Goal: Task Accomplishment & Management: Book appointment/travel/reservation

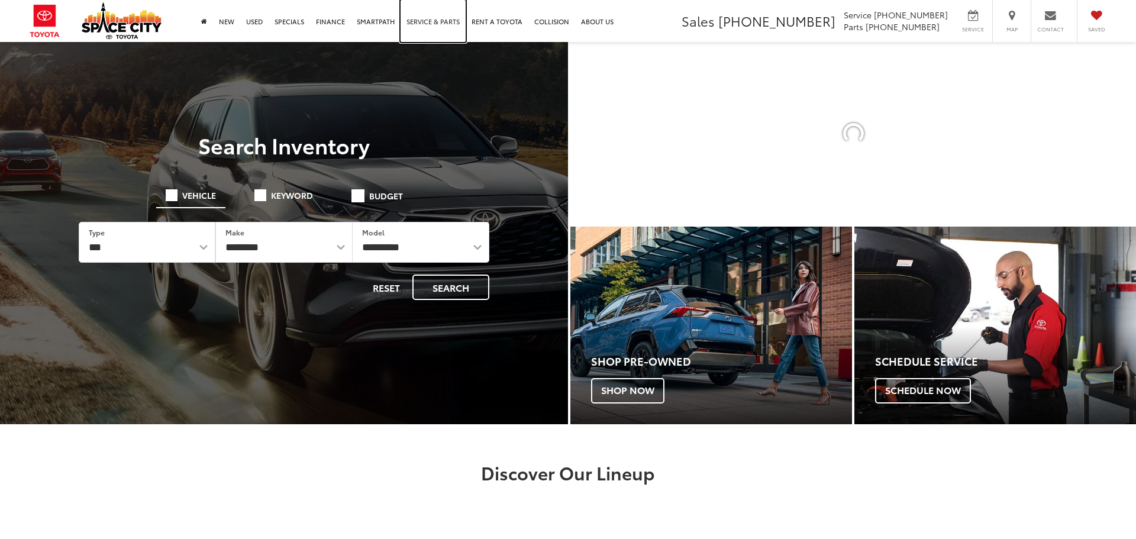
click at [430, 21] on link "Service & Parts" at bounding box center [433, 21] width 65 height 42
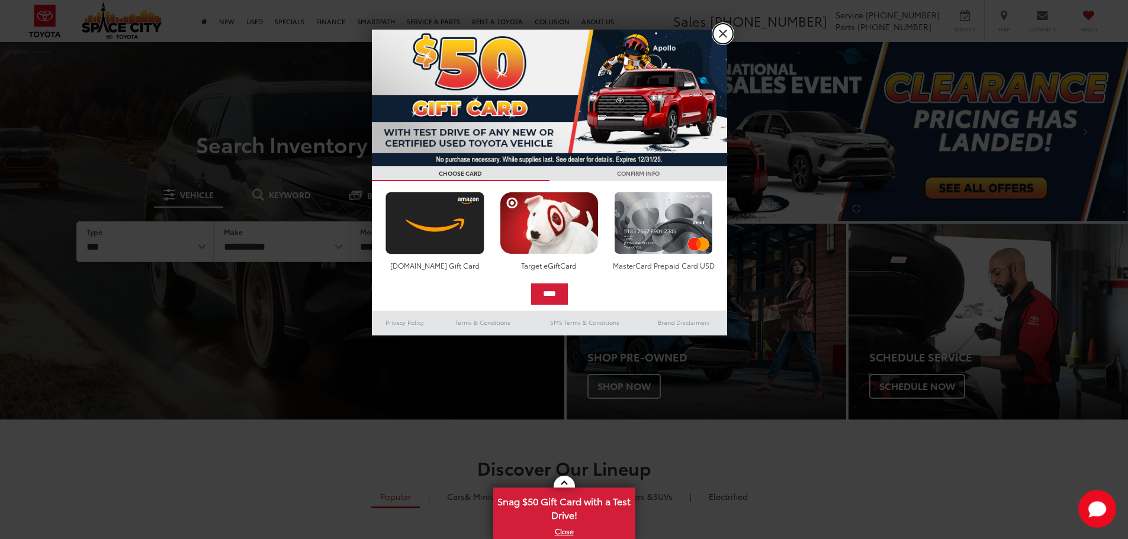
click at [717, 37] on link "X" at bounding box center [723, 34] width 20 height 20
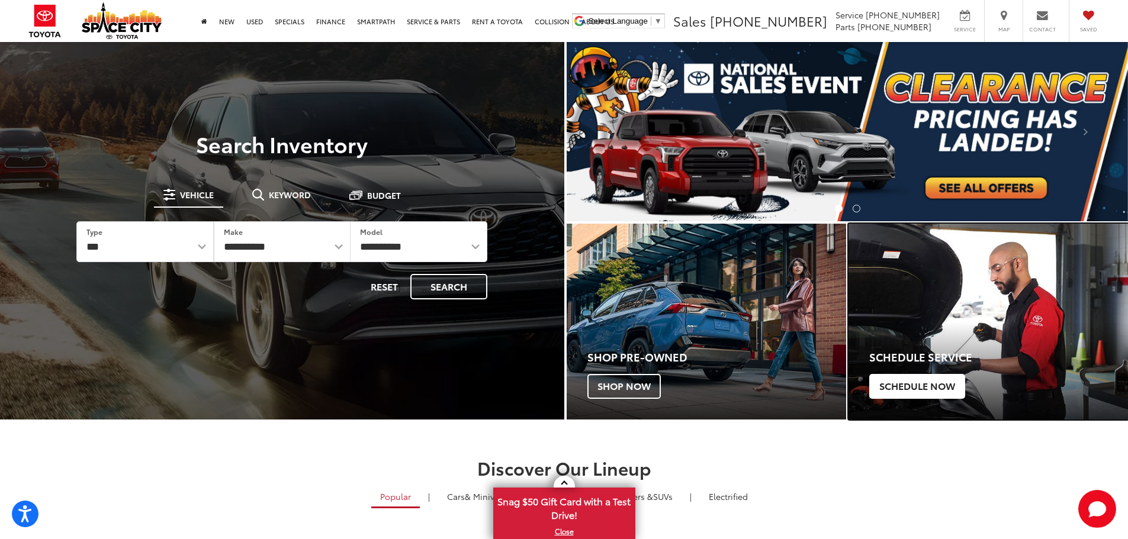
click at [945, 341] on div "Schedule Service Schedule Now" at bounding box center [987, 371] width 279 height 98
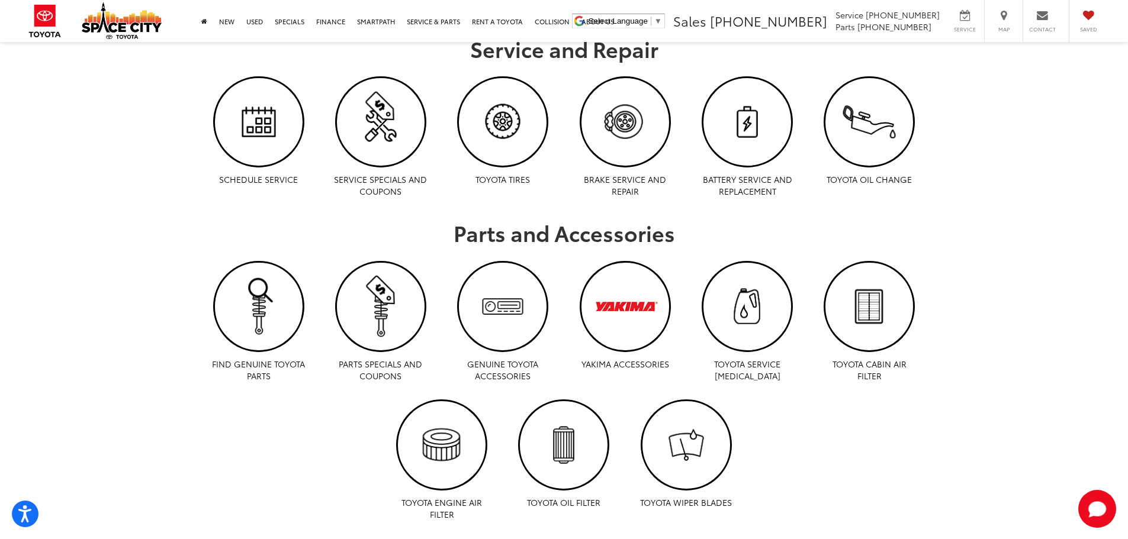
scroll to position [652, 0]
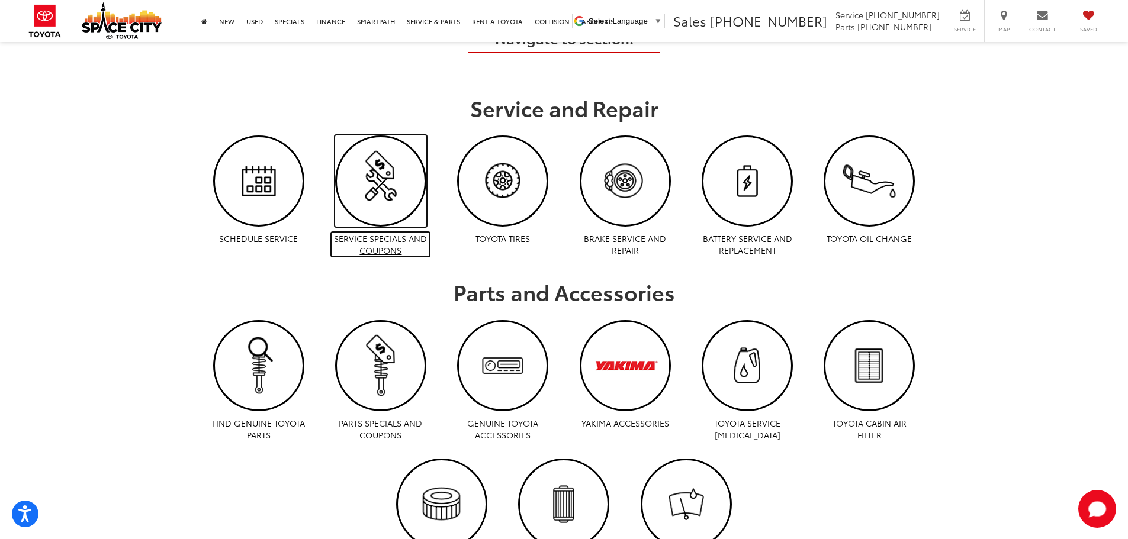
click at [398, 185] on img "Service Specials and Coupons | Space City Toyota in Humble TX" at bounding box center [381, 181] width 88 height 88
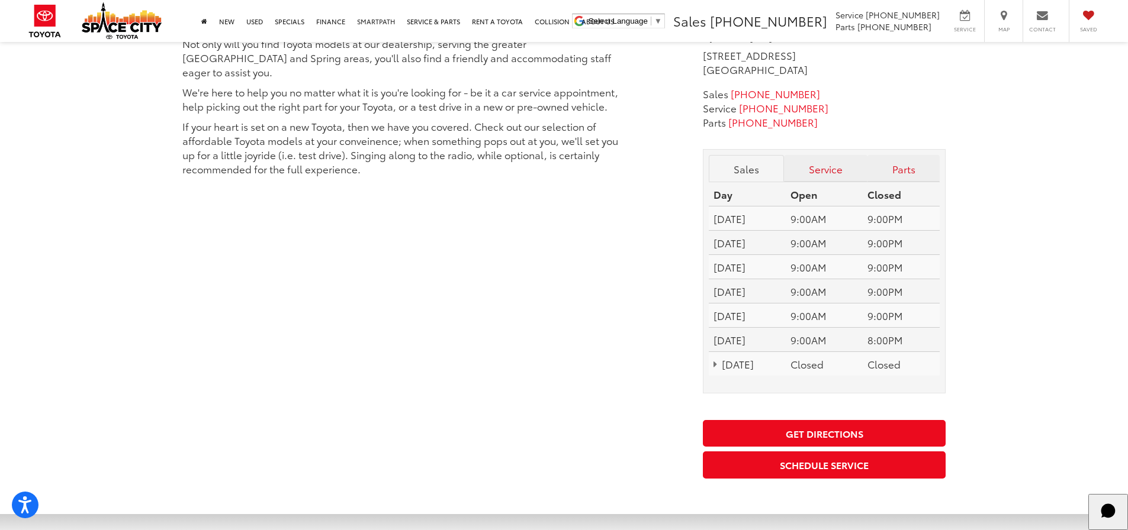
scroll to position [1419, 0]
